Goal: Task Accomplishment & Management: Use online tool/utility

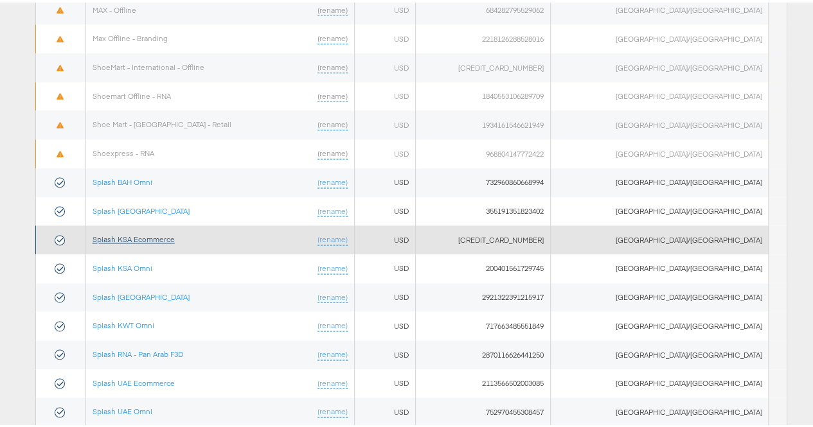
scroll to position [788, 0]
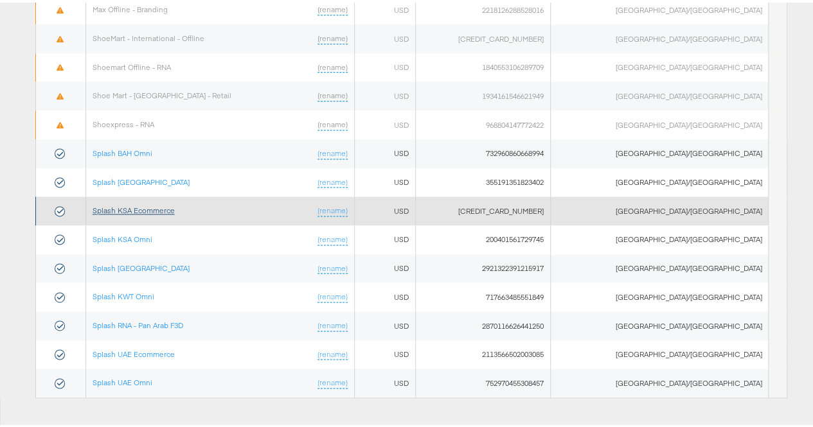
click at [154, 203] on link "Splash KSA Ecommerce" at bounding box center [134, 208] width 82 height 10
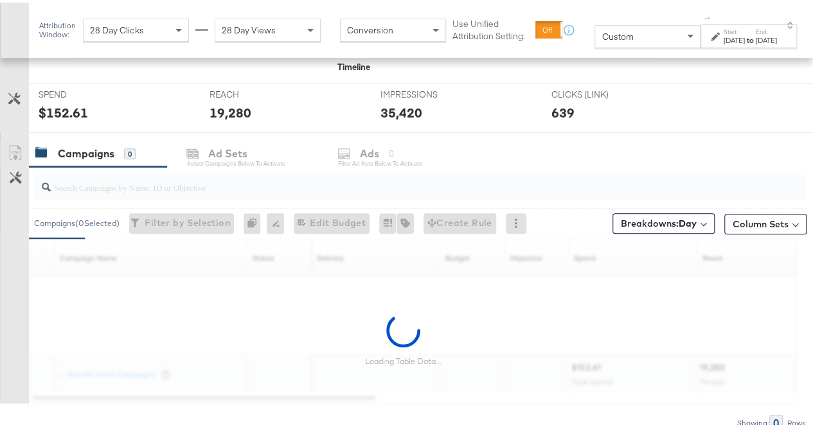
scroll to position [514, 0]
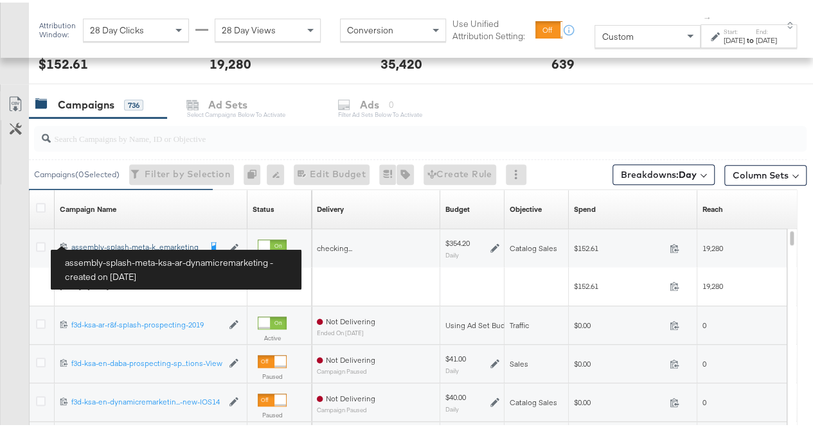
click at [99, 242] on div "assembly-splash-meta-ksa-ar-dynamicremarketing assembly-splash-meta-k...emarket…" at bounding box center [135, 245] width 128 height 10
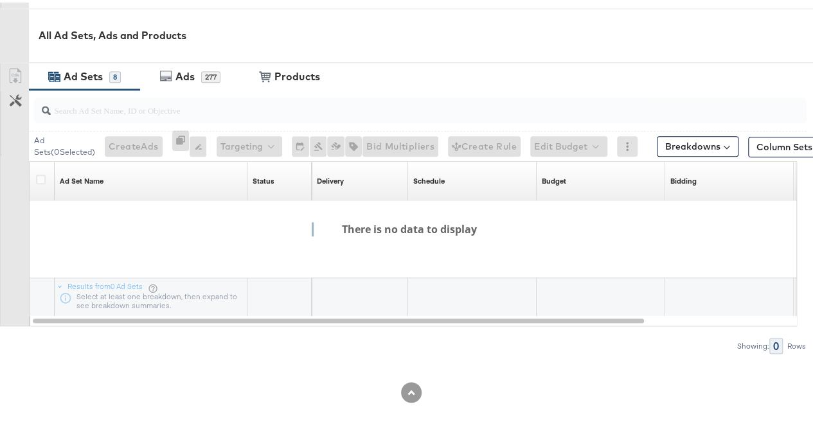
scroll to position [453, 0]
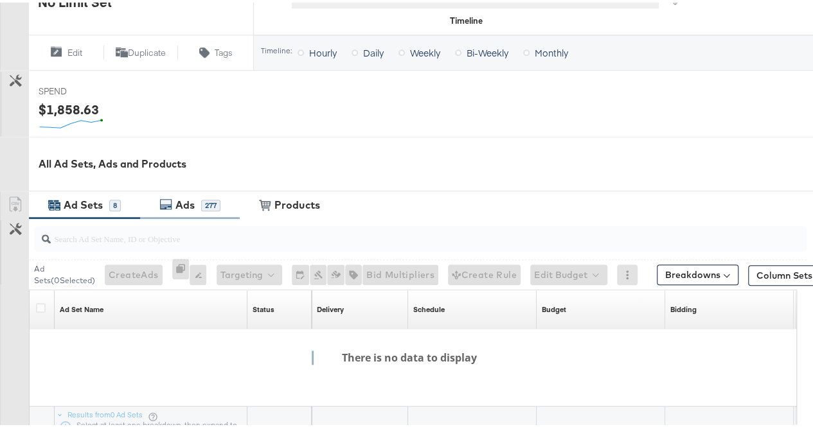
click at [177, 203] on div "Ads" at bounding box center [184, 202] width 19 height 15
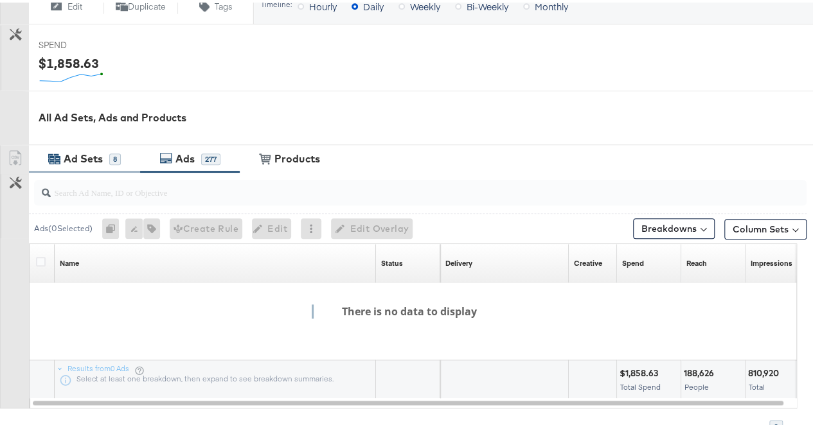
scroll to position [581, 0]
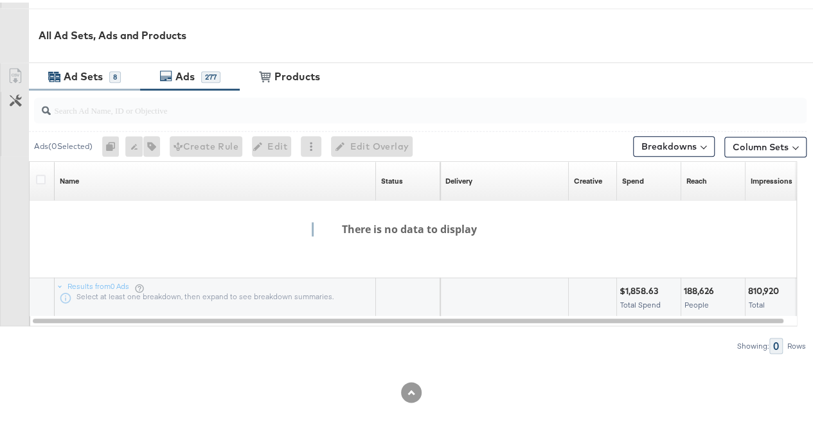
click at [74, 76] on div "Ad Sets" at bounding box center [83, 74] width 39 height 15
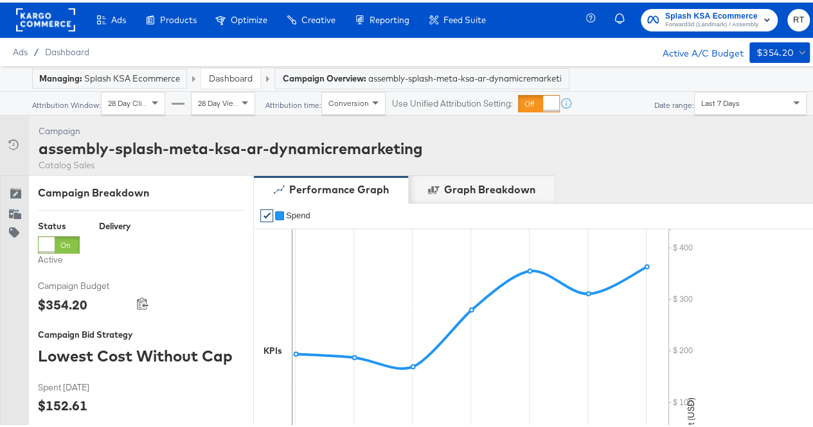
scroll to position [0, 0]
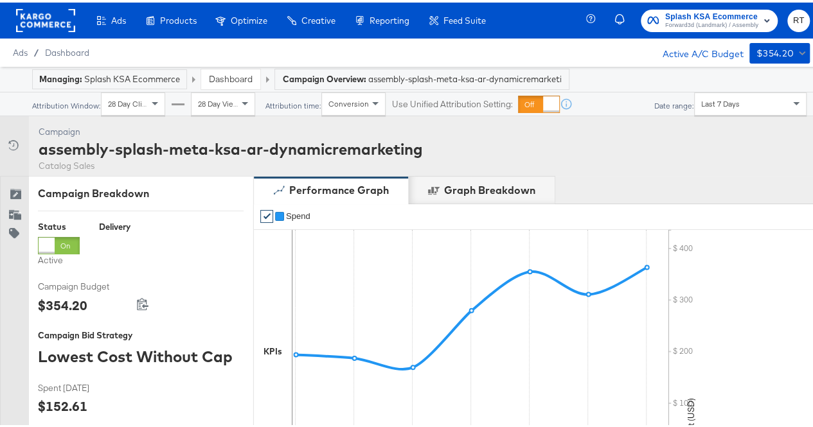
click at [40, 12] on rect at bounding box center [45, 17] width 59 height 23
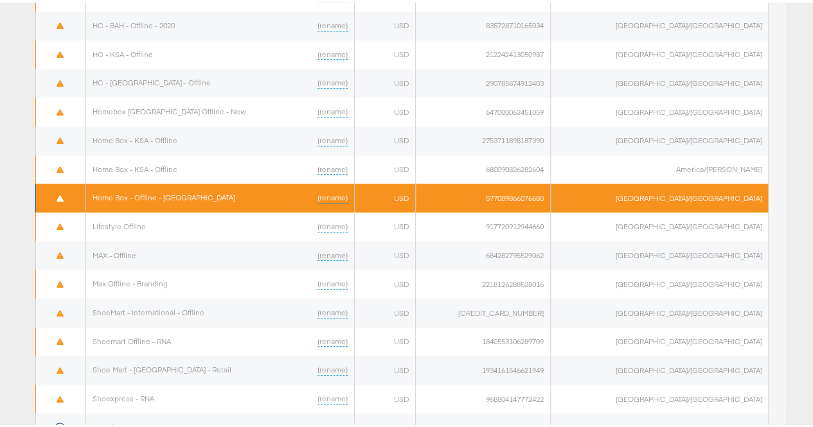
scroll to position [788, 0]
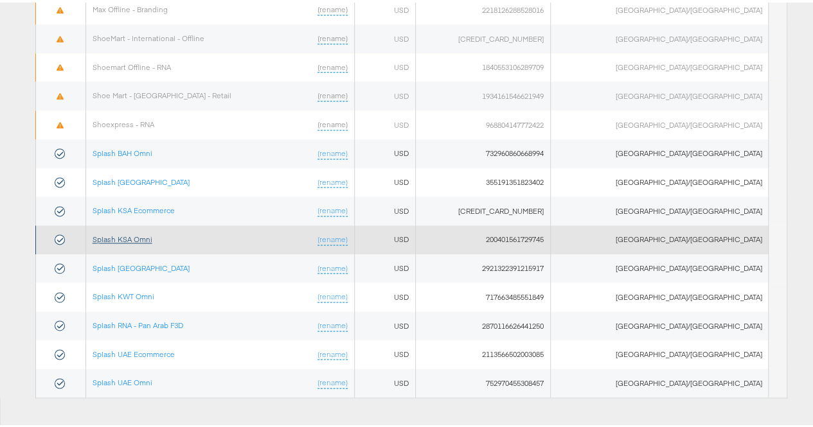
click at [127, 232] on link "Splash KSA Omni" at bounding box center [123, 237] width 60 height 10
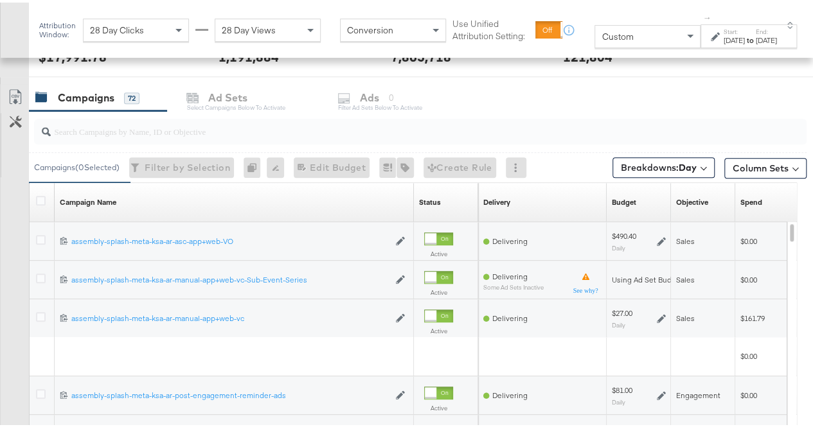
scroll to position [520, 0]
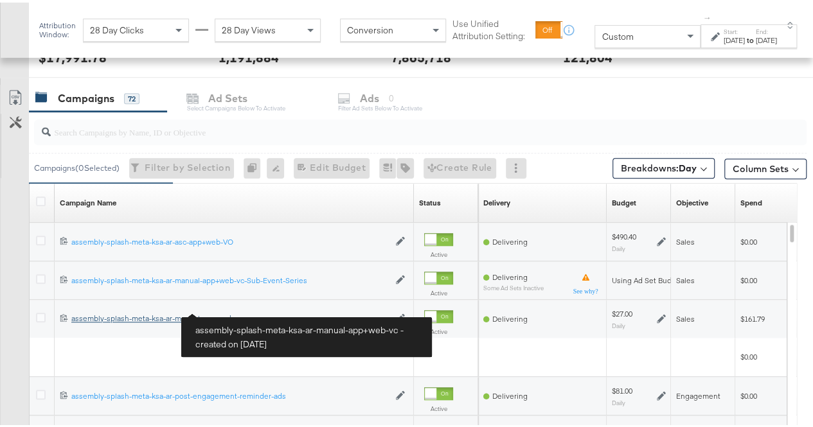
click at [121, 311] on div "assembly-splash-meta-ksa-ar-manual-app+web-vc assembly-splash-meta-ksa-ar-manua…" at bounding box center [229, 316] width 317 height 10
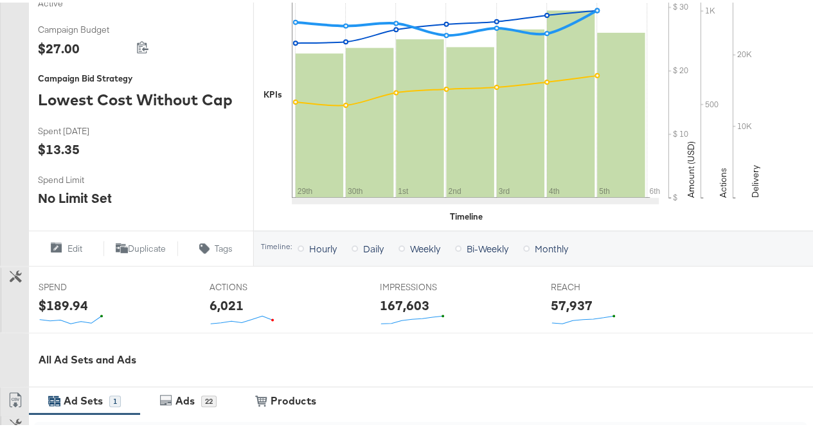
scroll to position [514, 0]
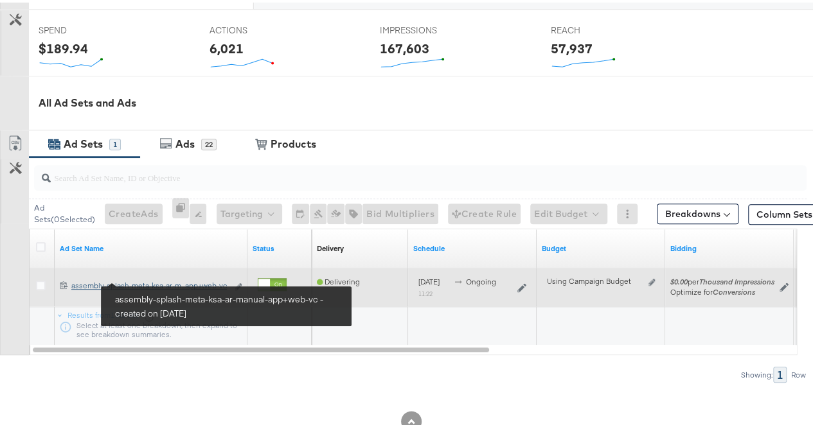
click at [123, 284] on div "assembly-splash-meta-ksa-ar-manual-app+web-vc assembly-splash-meta-ksa-ar-m...a…" at bounding box center [149, 283] width 156 height 10
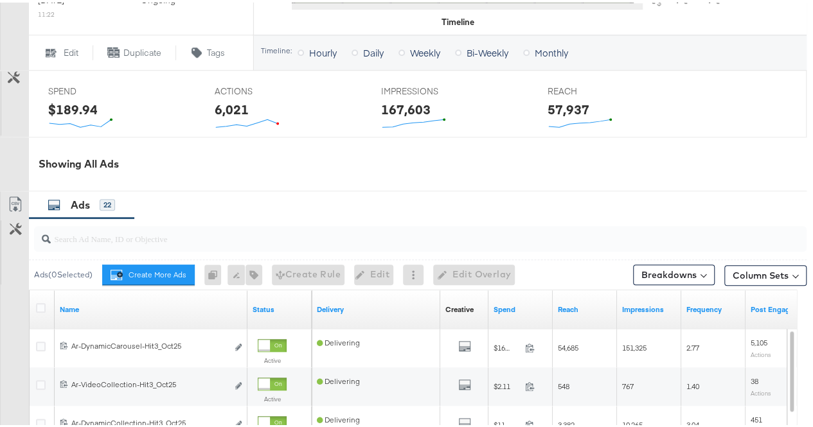
scroll to position [642, 0]
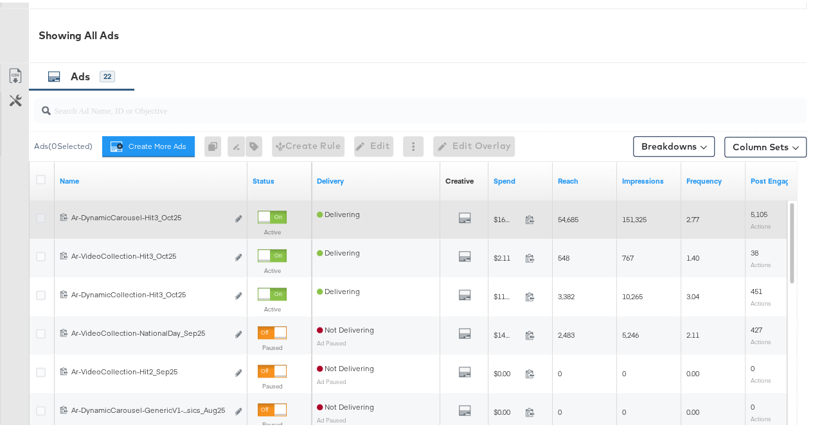
click at [41, 211] on icon at bounding box center [41, 216] width 10 height 10
click at [0, 0] on input "checkbox" at bounding box center [0, 0] width 0 height 0
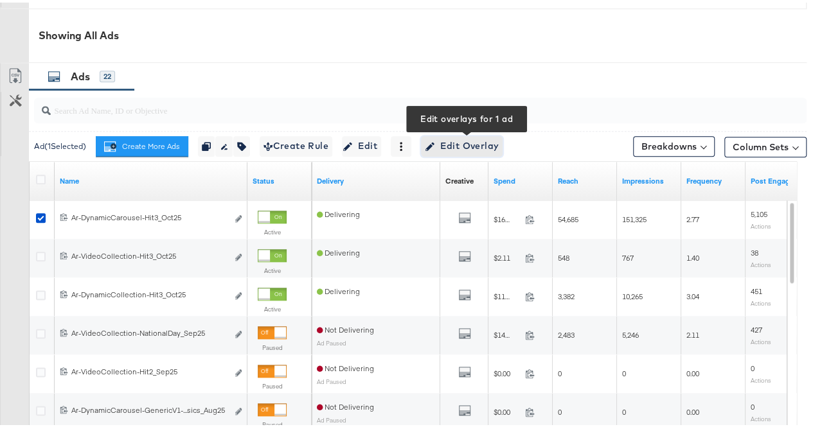
click at [439, 143] on span "Edit Overlay Edit overlays for 1 ad" at bounding box center [462, 144] width 74 height 16
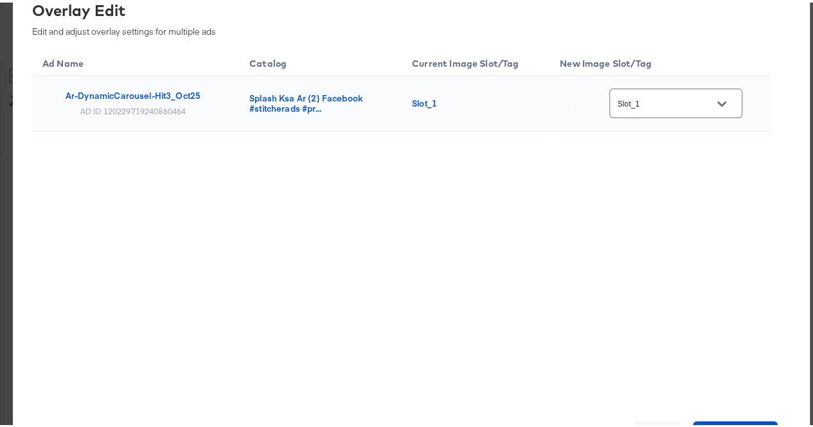
click at [725, 102] on icon "Open" at bounding box center [721, 101] width 9 height 5
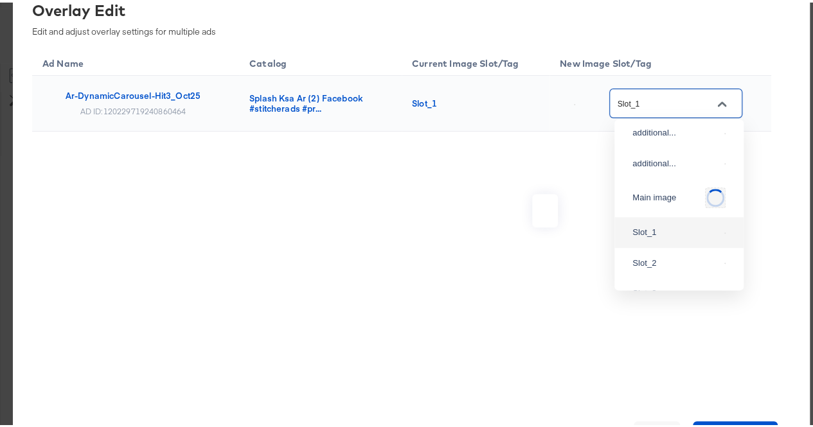
scroll to position [107, 0]
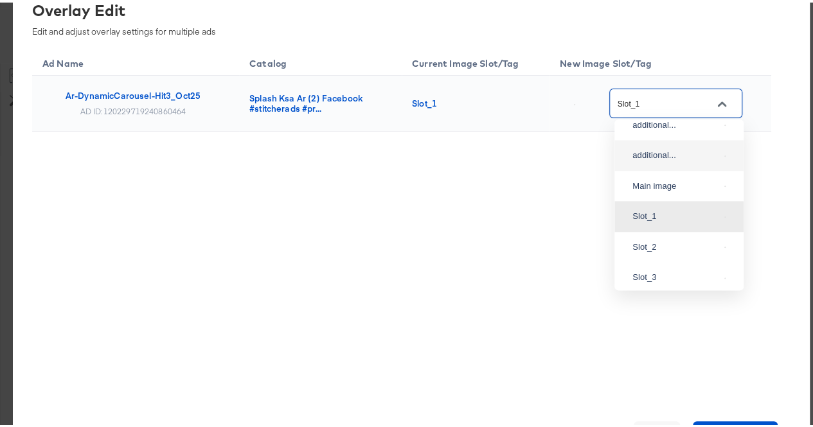
click at [585, 173] on div "Ad Name Catalog Current Image Slot/Tag New Image Slot/Tag Ar-DynamicCarousel-Hi…" at bounding box center [401, 119] width 739 height 148
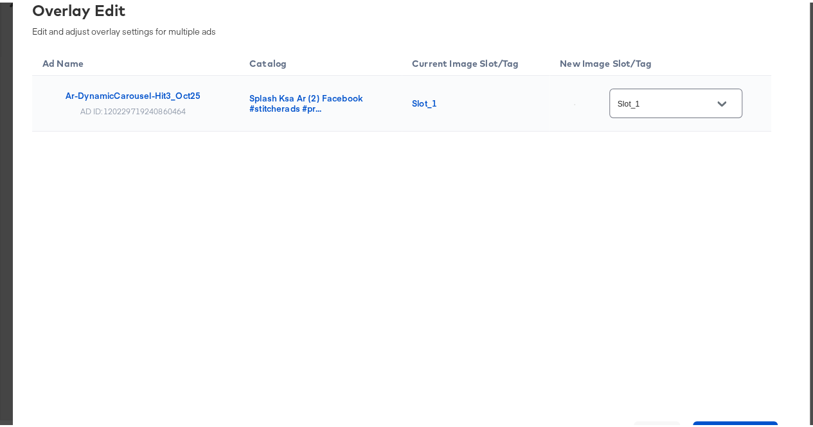
scroll to position [834, 0]
click at [640, 420] on button "Cancel" at bounding box center [656, 432] width 46 height 26
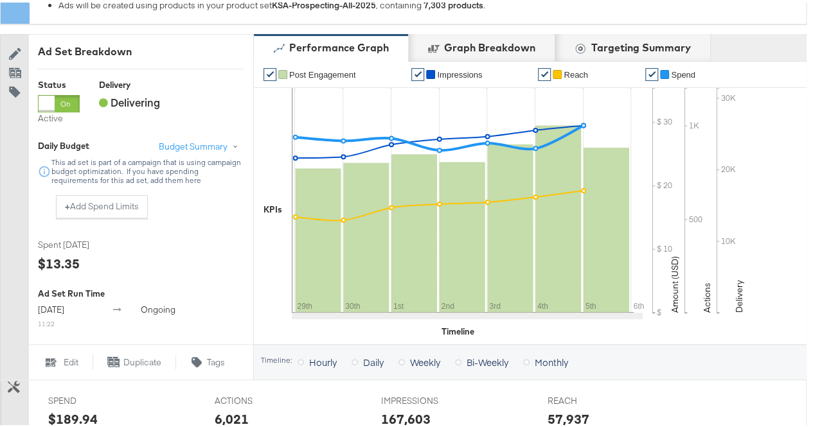
scroll to position [0, 0]
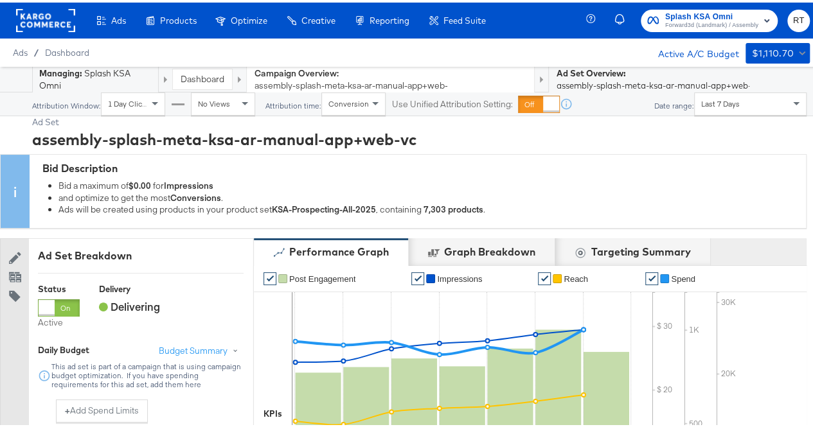
click at [204, 74] on link "Dashboard" at bounding box center [203, 77] width 44 height 12
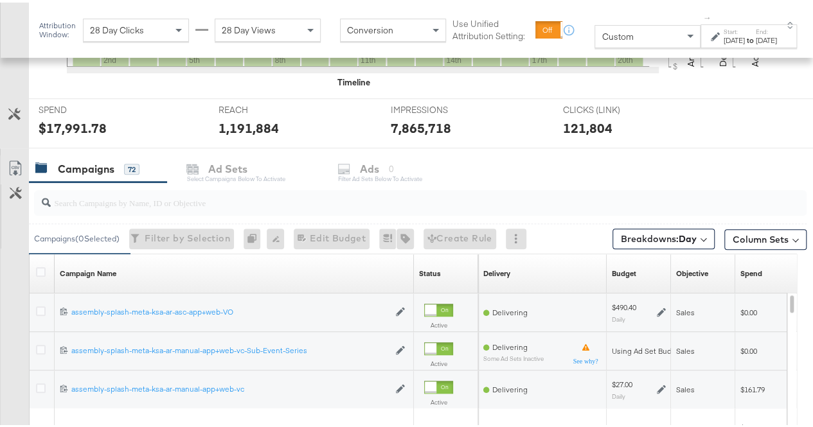
scroll to position [558, 0]
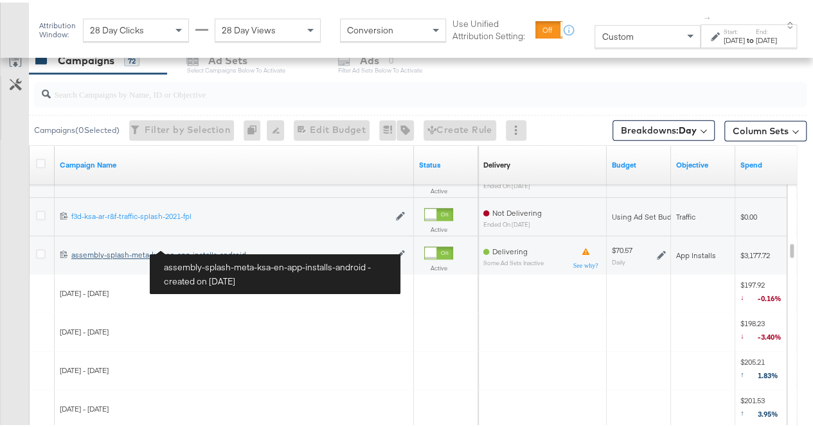
click at [198, 247] on div "assembly-splash-meta-ksa-en-app-installs-android assembly-splash-meta-ksa-en-ap…" at bounding box center [229, 252] width 317 height 10
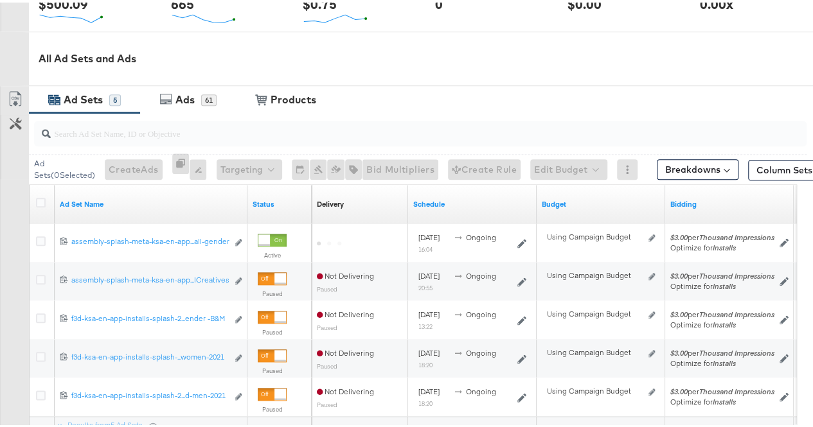
scroll to position [578, 0]
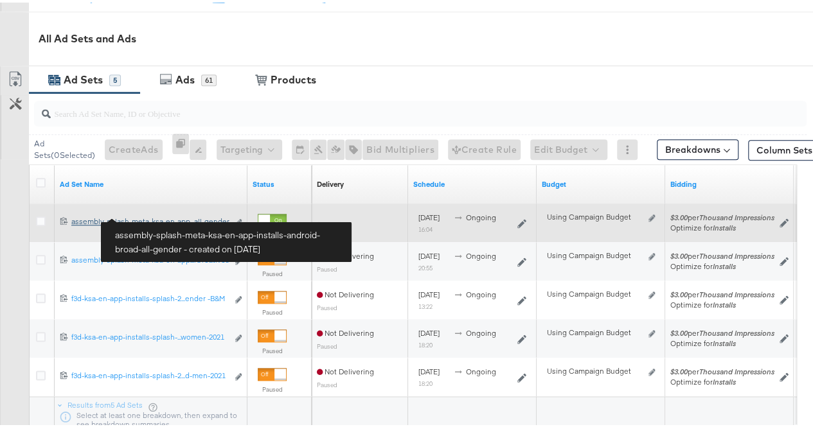
click at [159, 214] on div "assembly-splash-meta-ksa-en-app-installs-android-broad-all-gender assembly-spla…" at bounding box center [149, 219] width 156 height 10
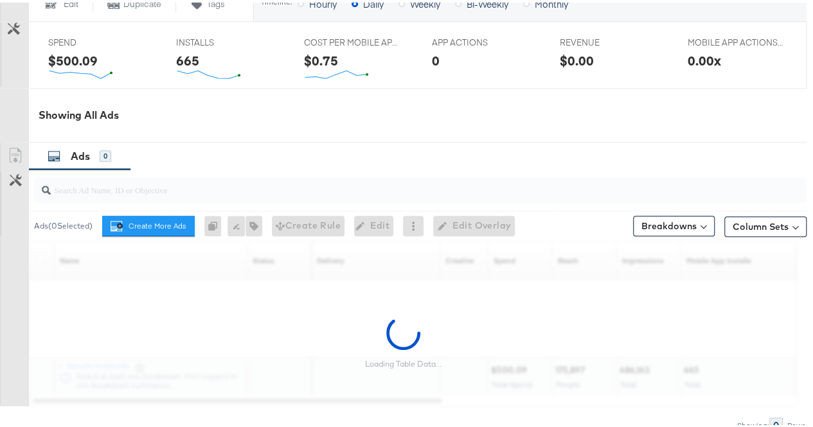
scroll to position [642, 0]
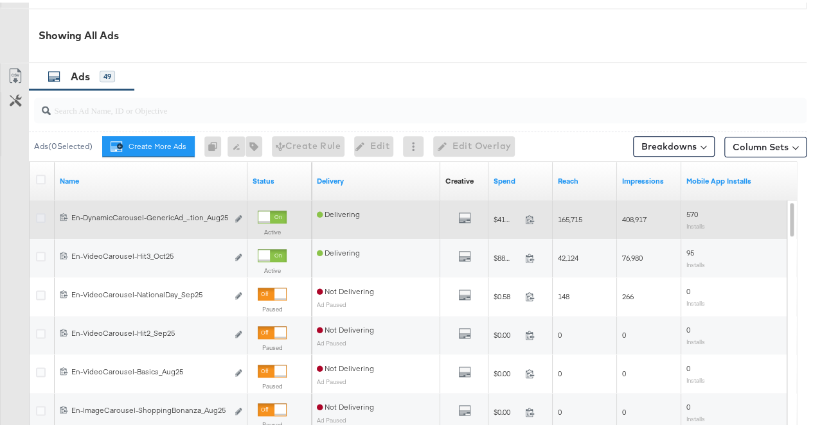
click at [39, 218] on icon at bounding box center [41, 216] width 10 height 10
click at [0, 0] on input "checkbox" at bounding box center [0, 0] width 0 height 0
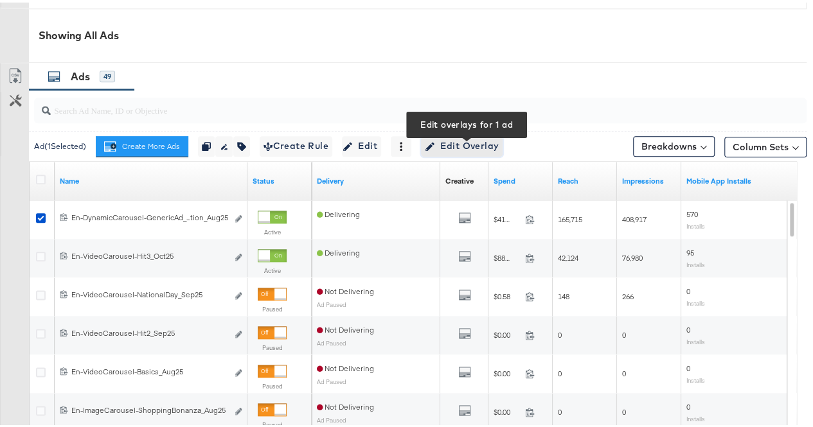
click at [473, 143] on span "Edit Overlay Edit overlays for 1 ad" at bounding box center [462, 144] width 74 height 16
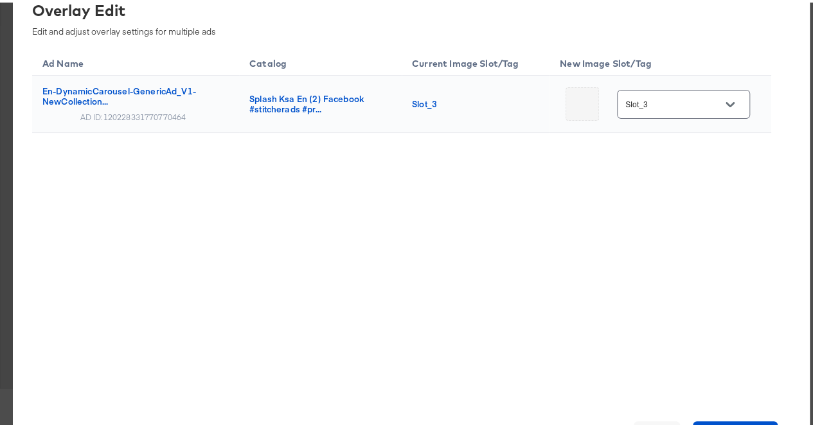
scroll to position [840, 0]
click at [666, 423] on span "Cancel" at bounding box center [657, 432] width 36 height 18
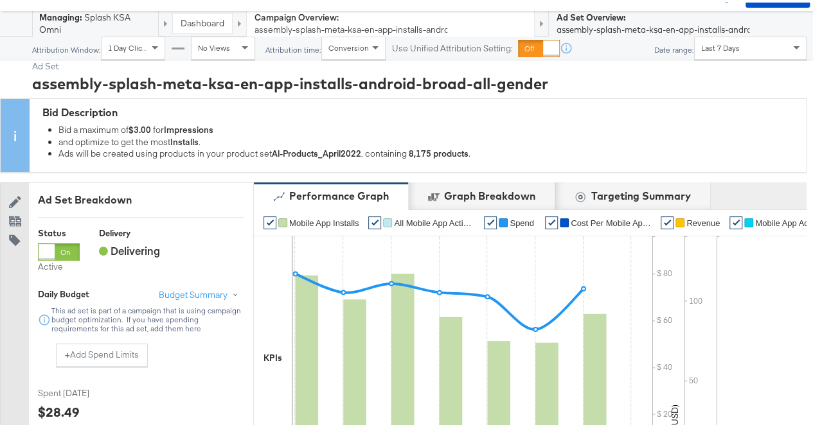
scroll to position [0, 0]
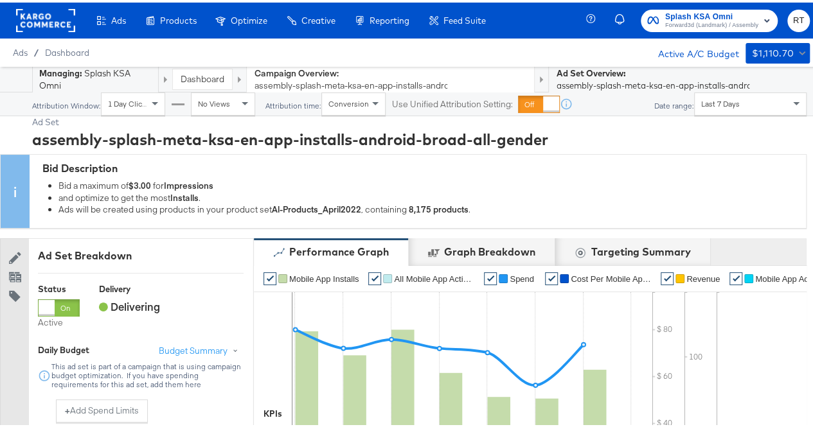
click at [30, 14] on rect at bounding box center [45, 17] width 59 height 23
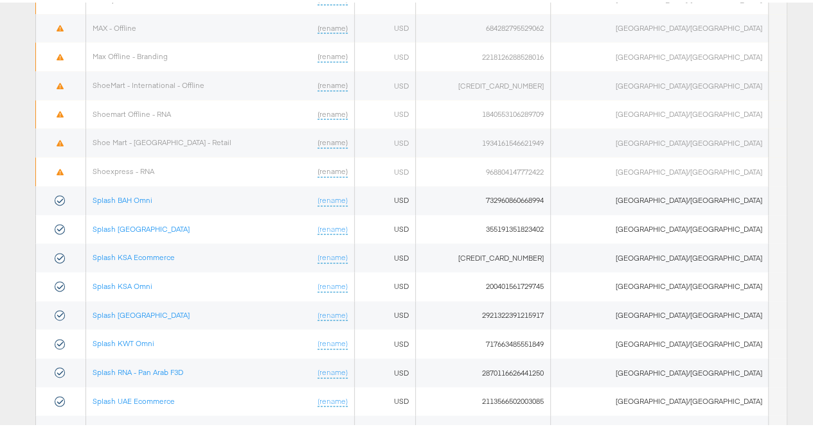
scroll to position [788, 0]
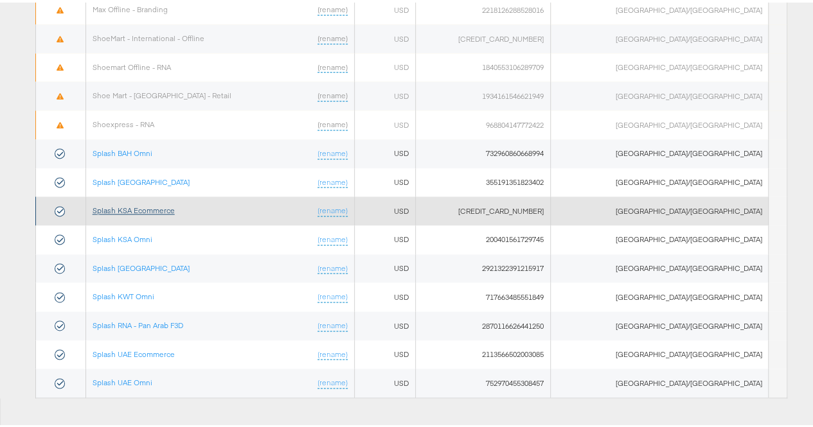
click at [137, 203] on link "Splash KSA Ecommerce" at bounding box center [134, 208] width 82 height 10
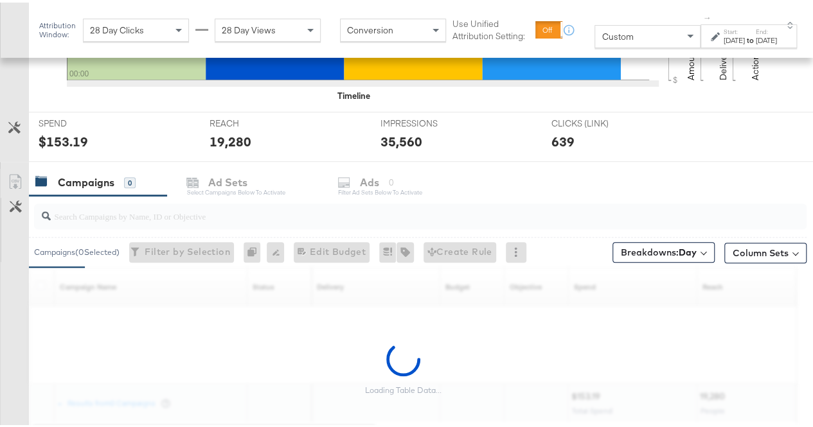
scroll to position [475, 0]
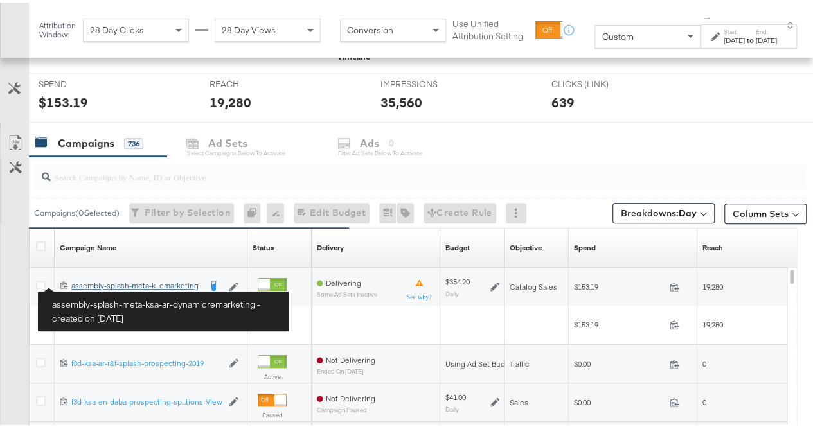
click at [86, 283] on div "assembly-splash-meta-ksa-ar-dynamicremarketing assembly-splash-meta-k...emarket…" at bounding box center [135, 283] width 128 height 10
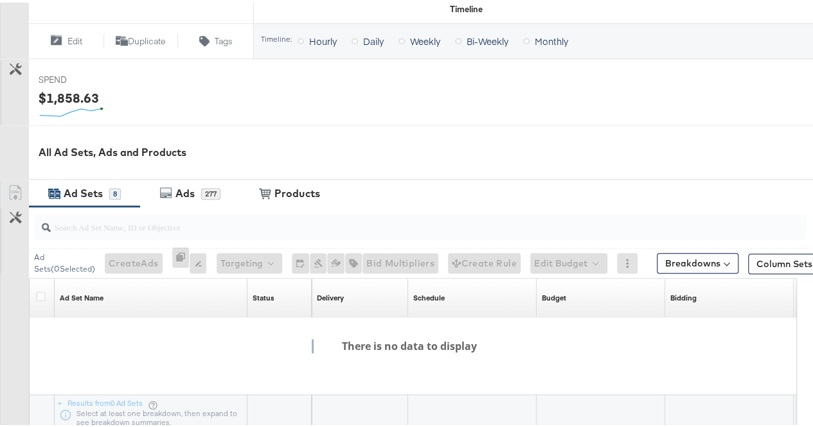
scroll to position [450, 0]
